Goal: Information Seeking & Learning: Learn about a topic

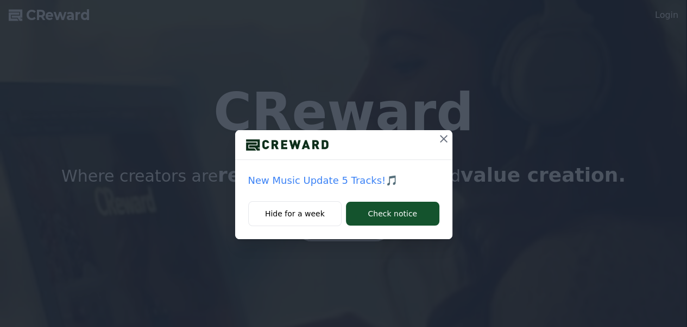
click at [441, 133] on icon at bounding box center [443, 138] width 13 height 13
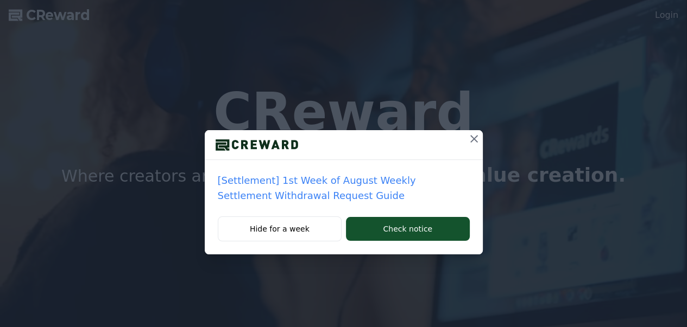
click at [473, 135] on icon at bounding box center [473, 138] width 13 height 13
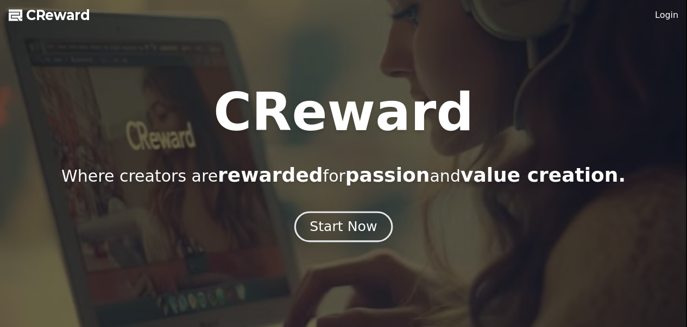
click at [349, 234] on div "Start Now" at bounding box center [342, 227] width 67 height 18
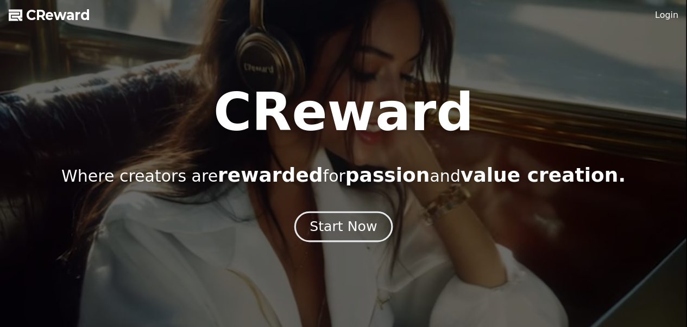
click at [360, 224] on div "Start Now" at bounding box center [342, 227] width 67 height 18
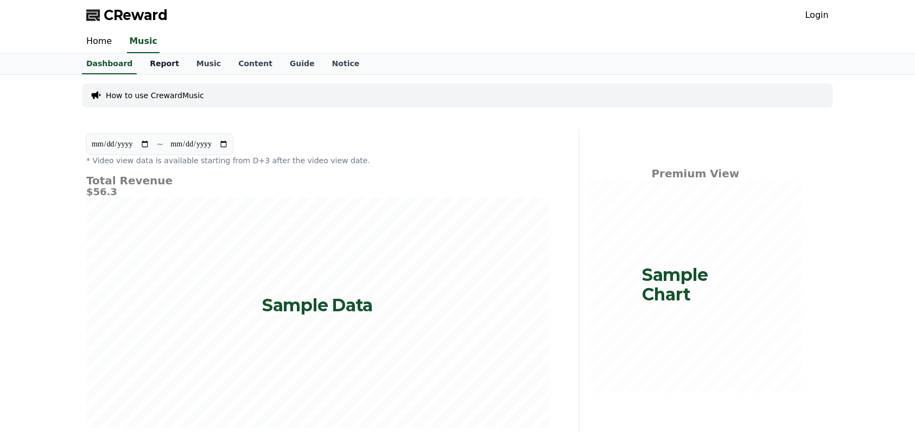
click at [152, 62] on link "Report" at bounding box center [164, 64] width 47 height 21
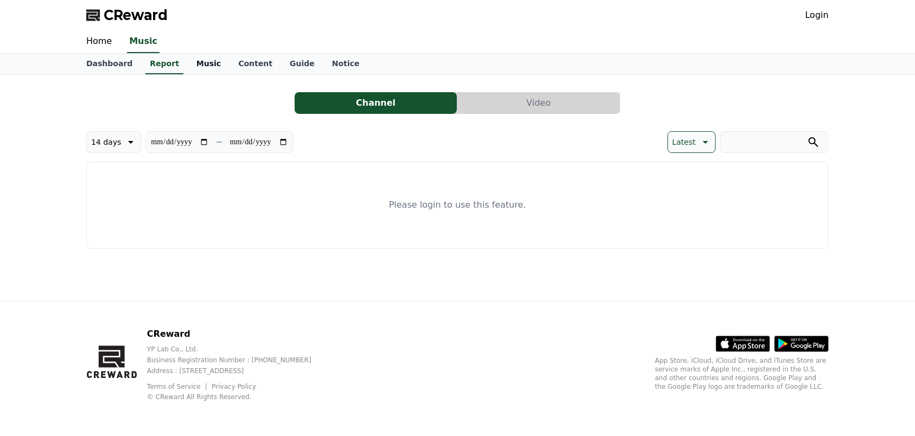
click at [195, 66] on link "Music" at bounding box center [209, 64] width 42 height 21
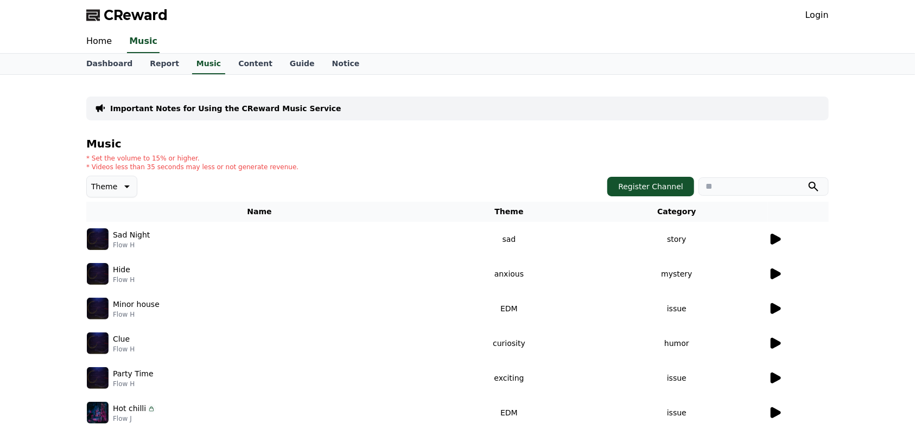
click at [686, 237] on icon at bounding box center [776, 239] width 10 height 11
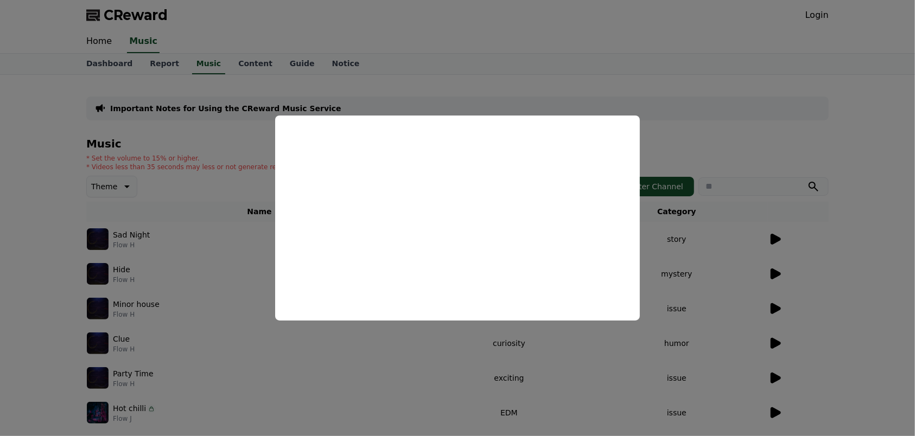
click at [508, 98] on button "close modal" at bounding box center [457, 218] width 915 height 436
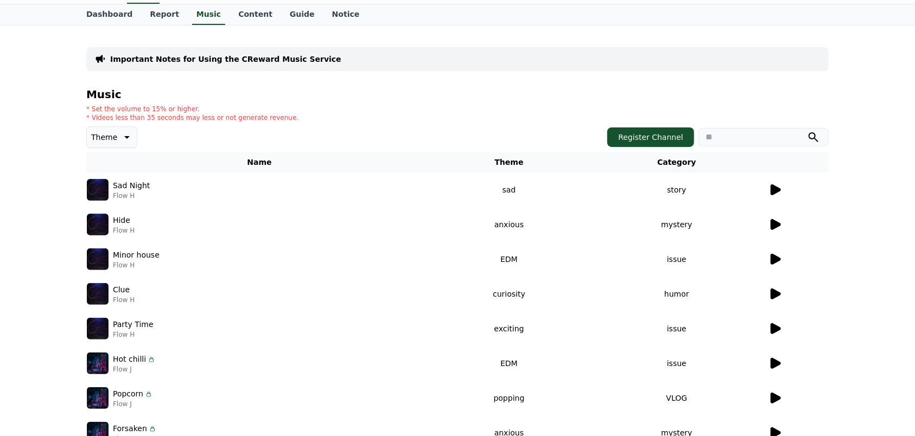
scroll to position [72, 0]
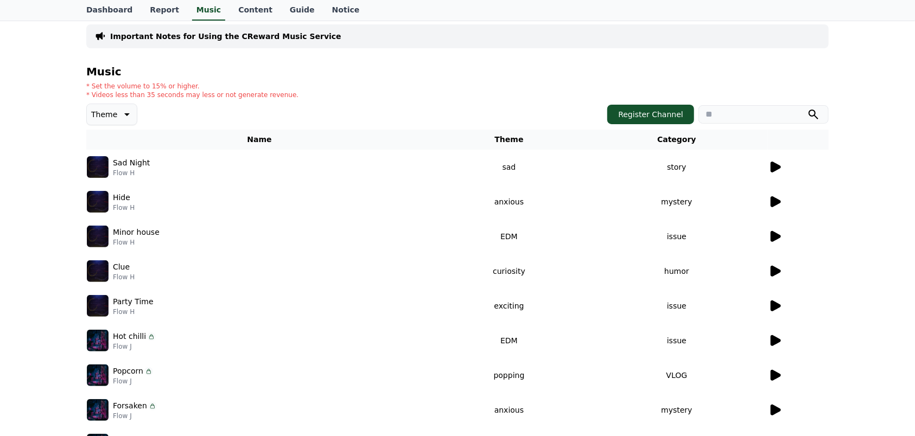
click at [686, 195] on icon at bounding box center [775, 201] width 13 height 13
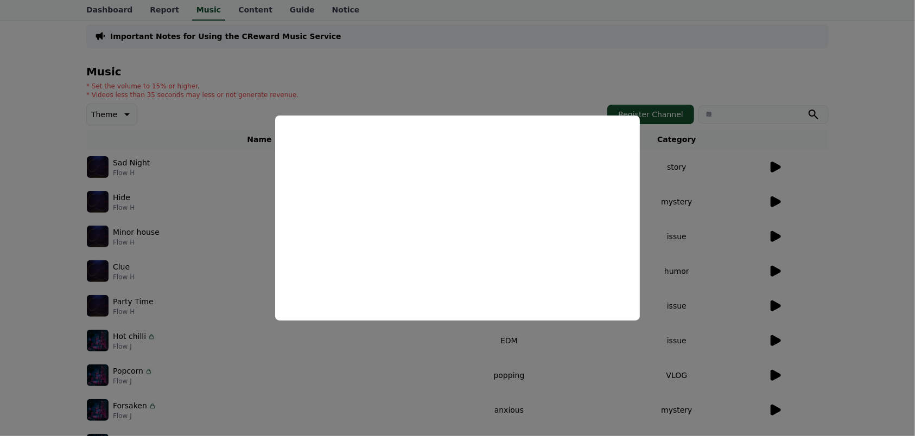
click at [445, 77] on button "close modal" at bounding box center [457, 218] width 915 height 436
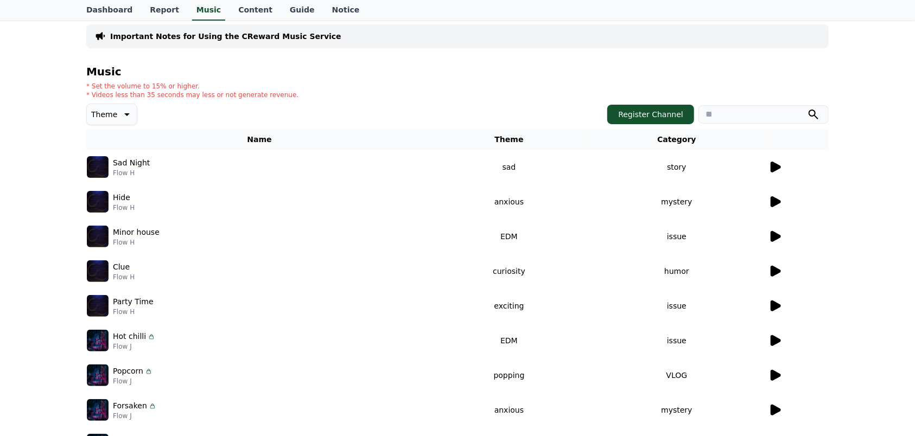
click at [397, 212] on td "Hide Flow H" at bounding box center [259, 202] width 346 height 35
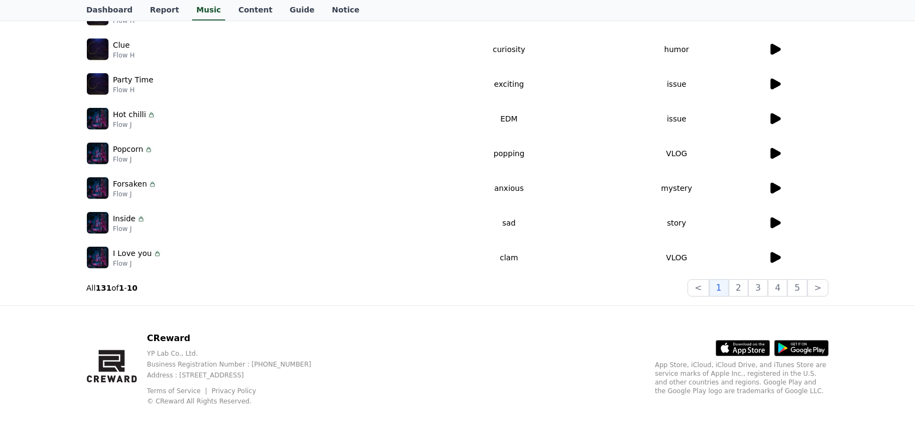
scroll to position [297, 0]
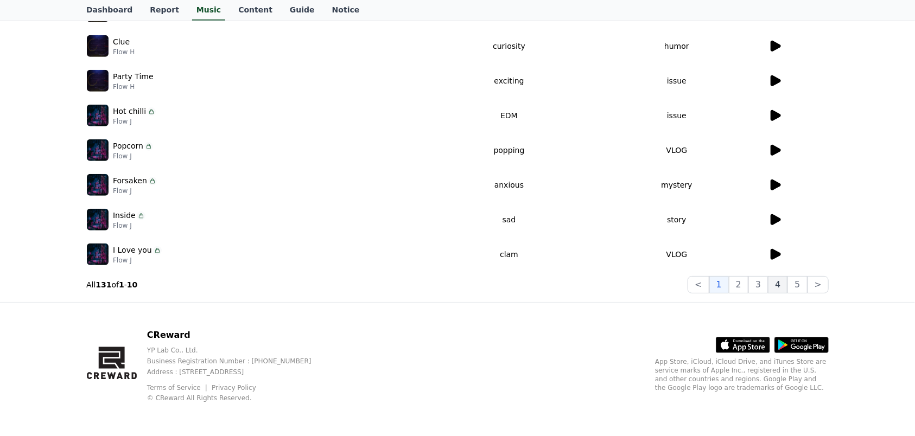
click at [686, 283] on button "4" at bounding box center [778, 284] width 20 height 17
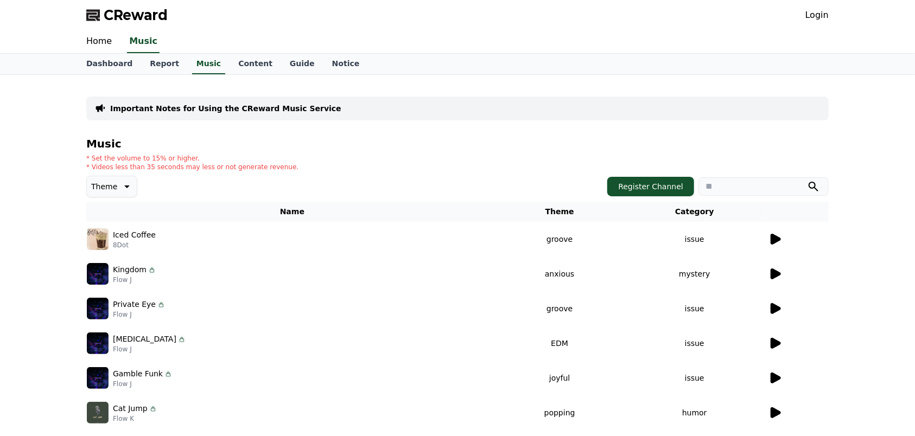
click at [686, 236] on icon at bounding box center [776, 239] width 10 height 11
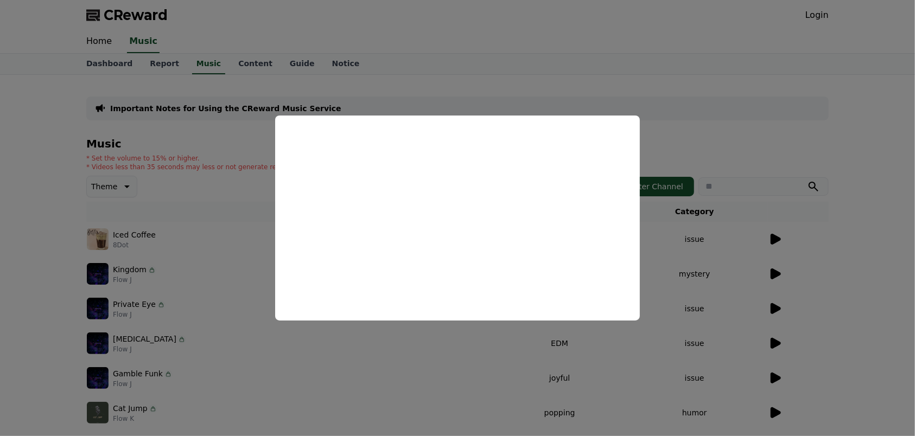
click at [484, 61] on button "close modal" at bounding box center [457, 218] width 915 height 436
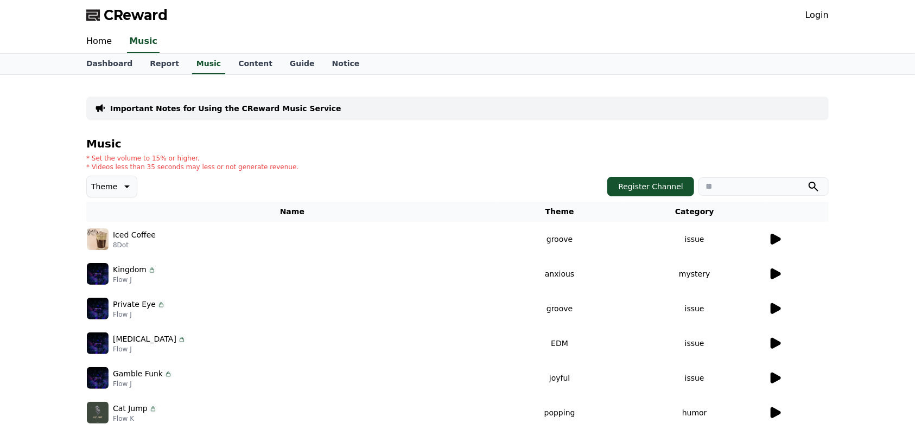
click at [686, 191] on input "search" at bounding box center [764, 186] width 130 height 18
type input "*****"
click at [686, 180] on button "submit" at bounding box center [813, 186] width 13 height 13
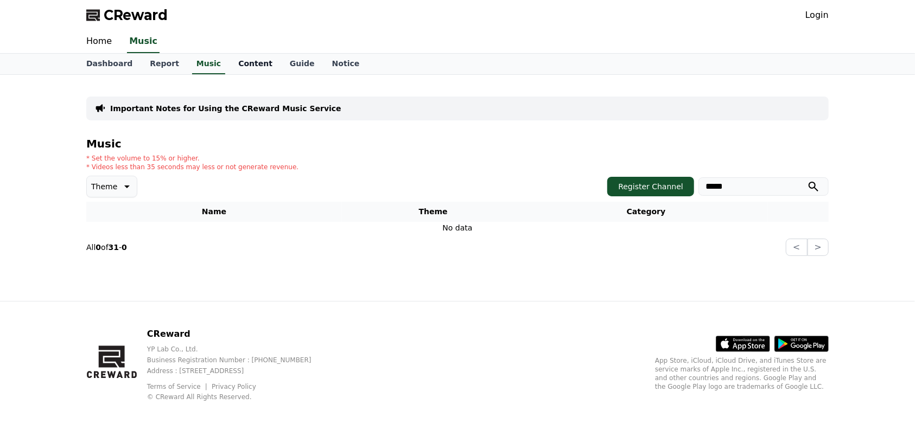
click at [230, 64] on link "Content" at bounding box center [256, 64] width 52 height 21
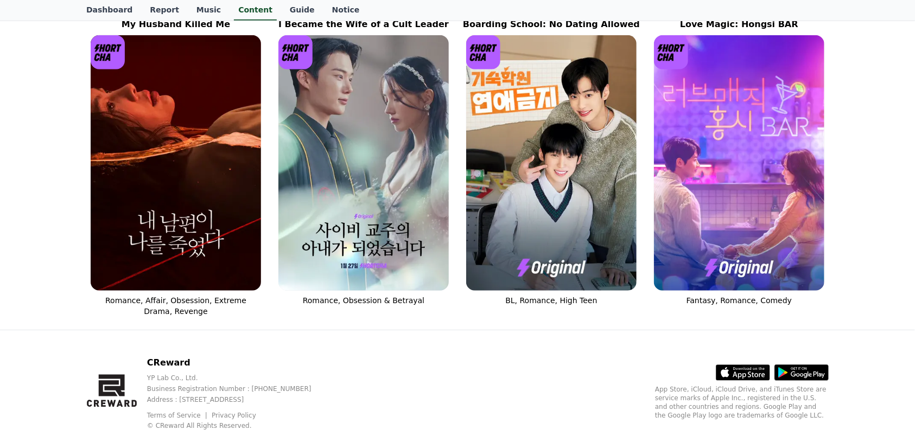
scroll to position [464, 0]
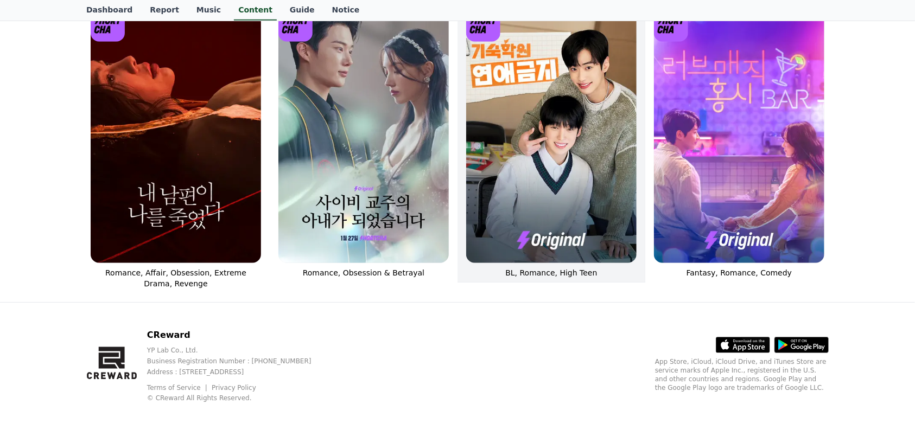
click at [563, 120] on img at bounding box center [551, 136] width 170 height 256
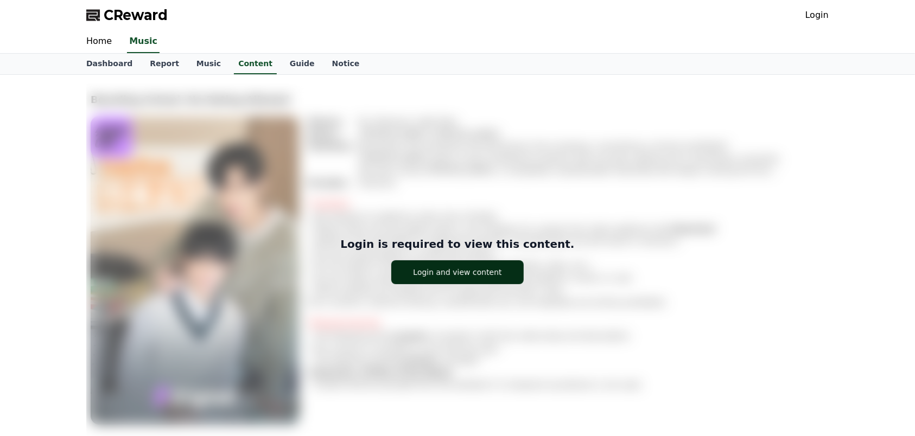
click at [457, 270] on div "Login and view content" at bounding box center [457, 272] width 88 height 11
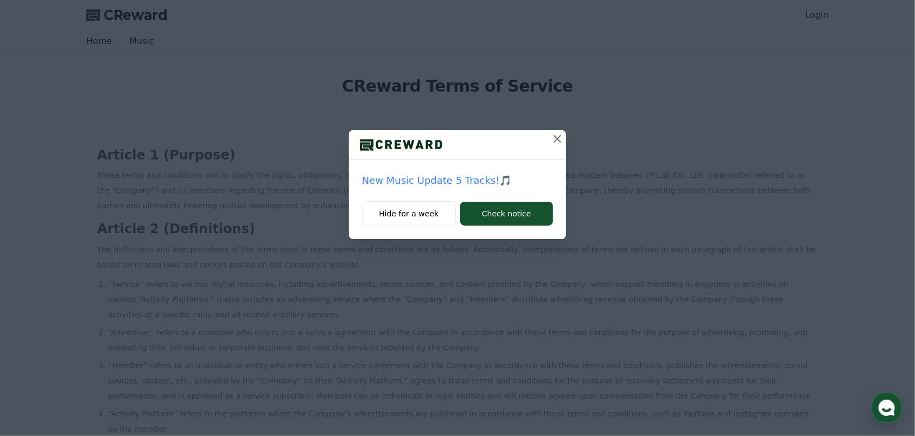
click at [566, 135] on button at bounding box center [557, 138] width 17 height 17
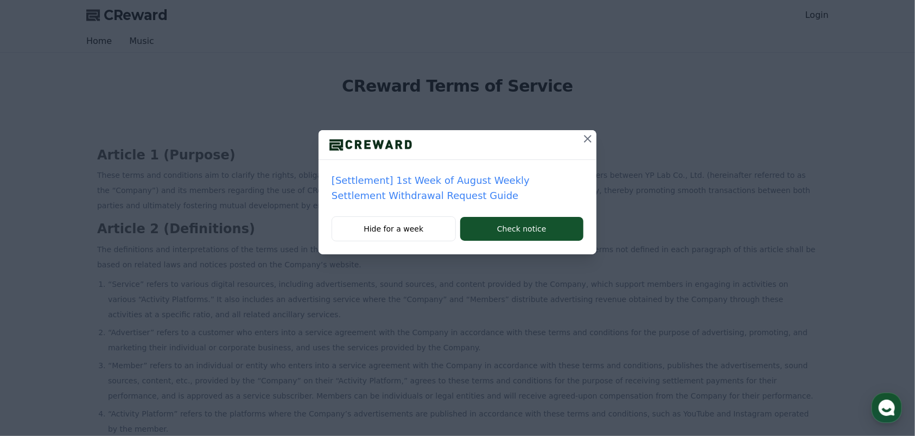
click at [566, 136] on div at bounding box center [458, 145] width 278 height 30
click at [586, 135] on icon at bounding box center [587, 138] width 13 height 13
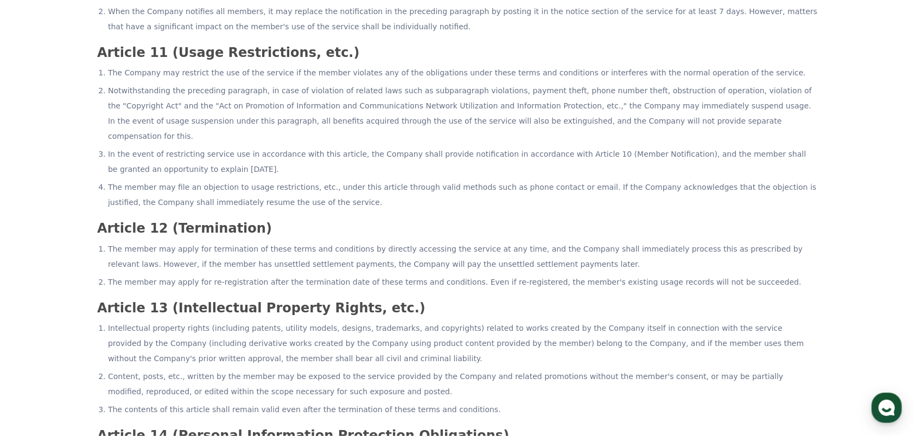
scroll to position [2334, 0]
